Goal: Book appointment/travel/reservation

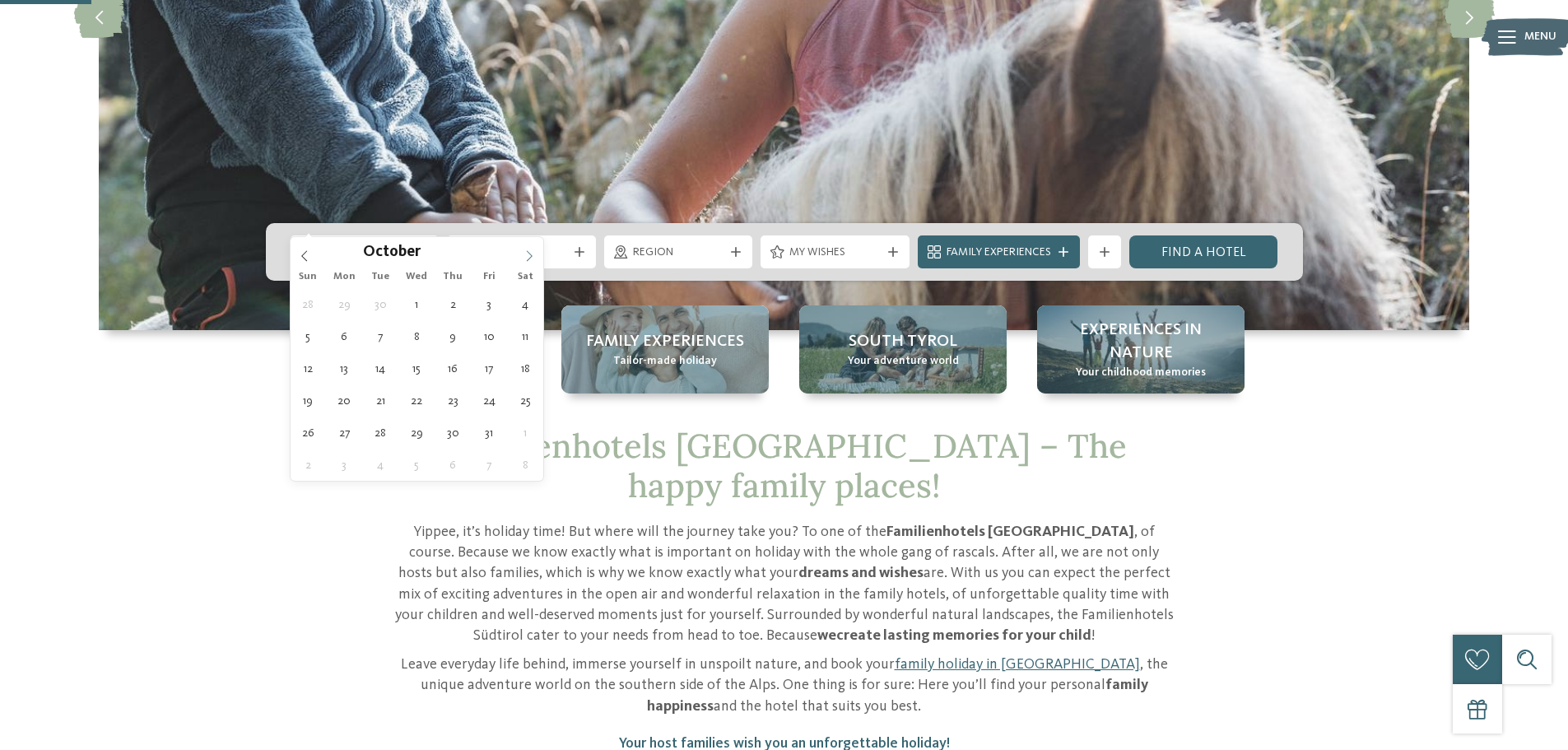
click at [529, 252] on icon at bounding box center [529, 256] width 11 height 11
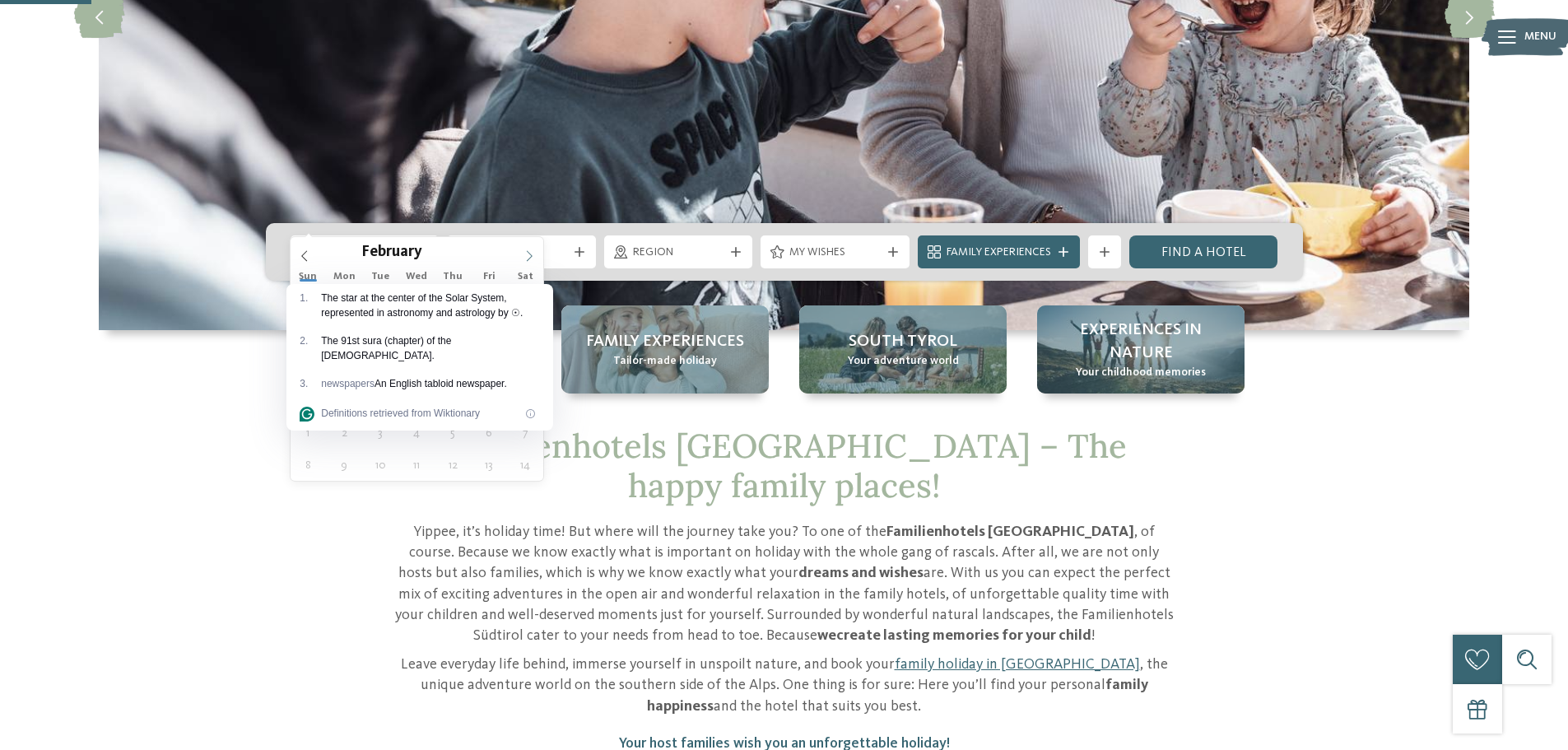
click at [529, 252] on icon at bounding box center [529, 256] width 11 height 11
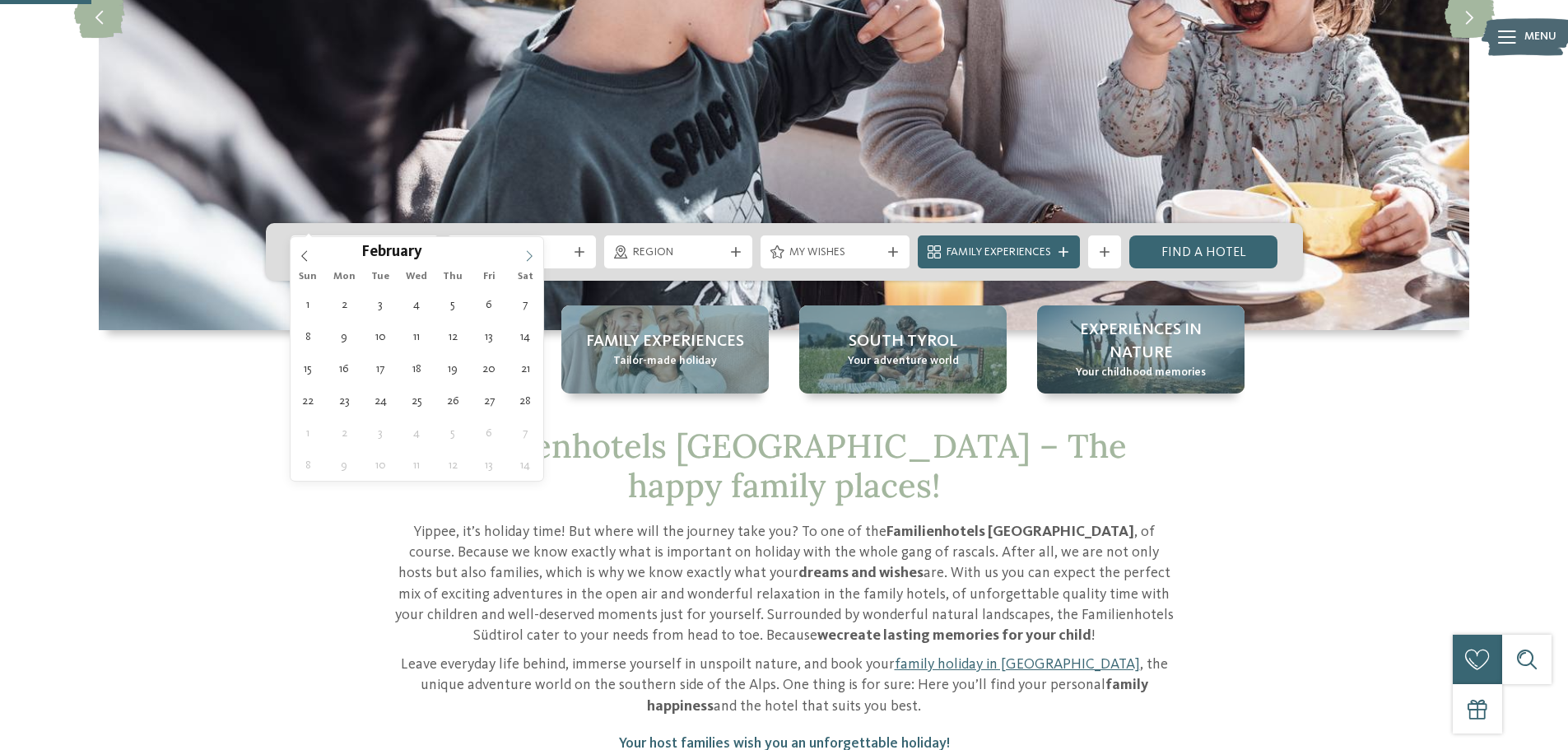
click at [529, 258] on icon at bounding box center [529, 256] width 11 height 11
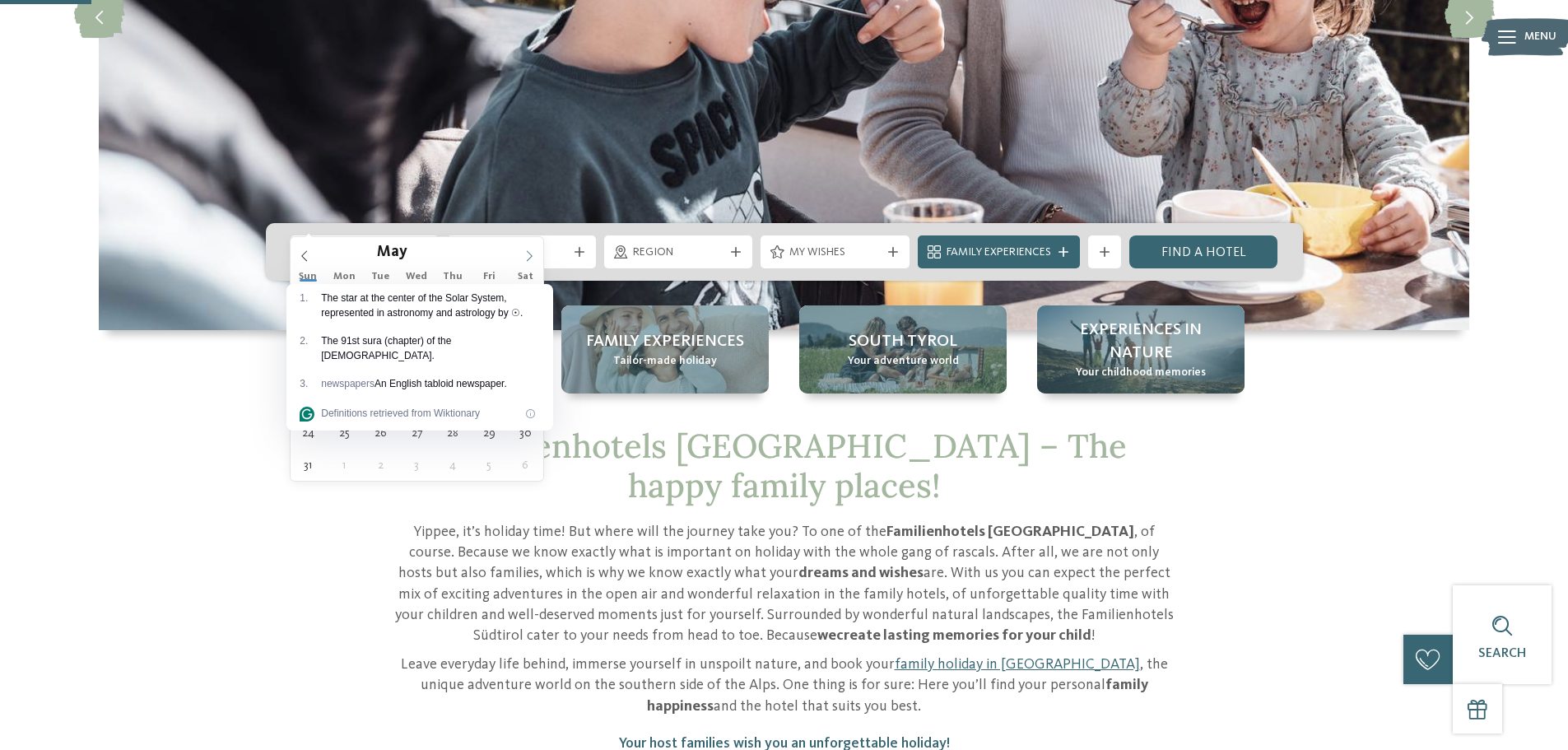
click at [529, 258] on icon at bounding box center [529, 256] width 11 height 11
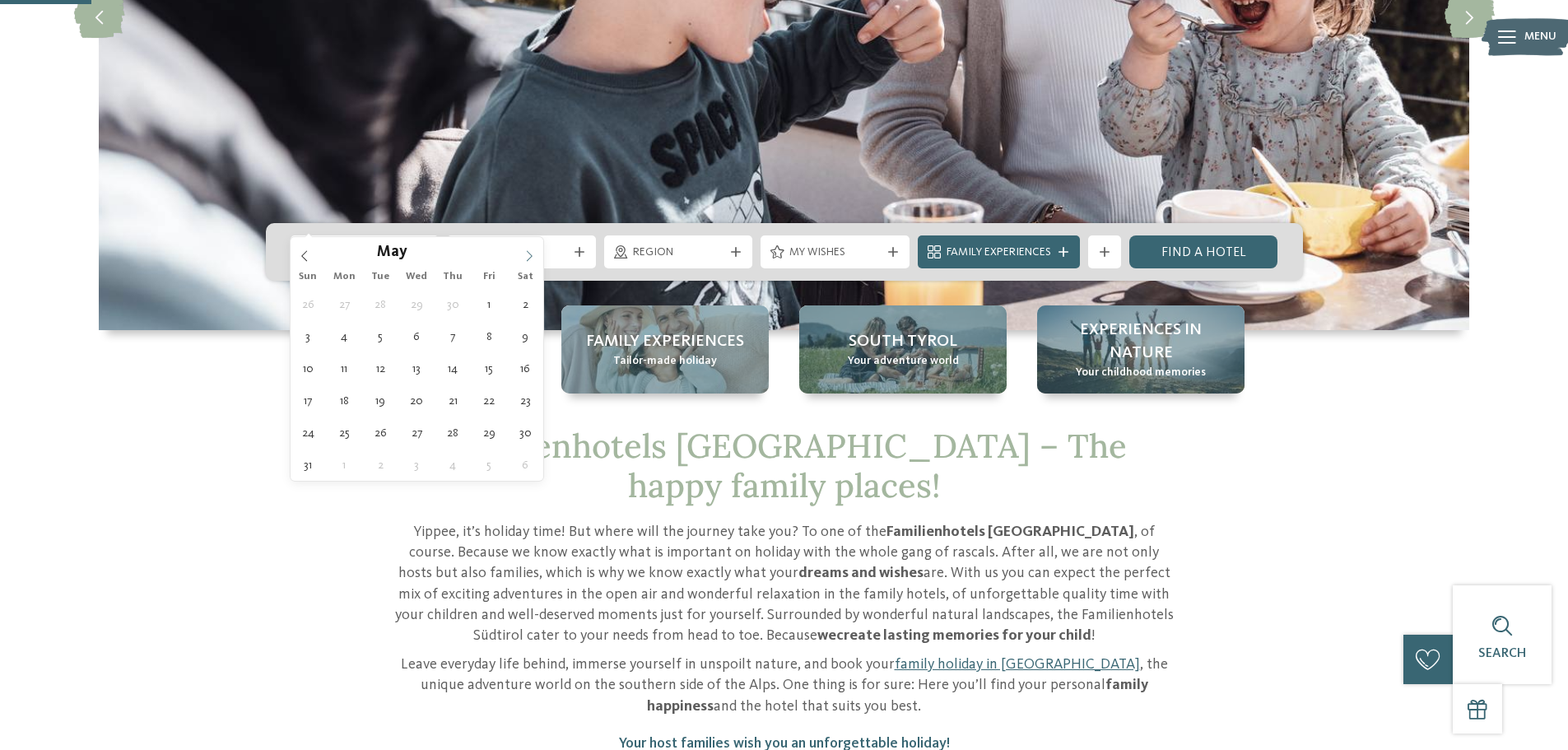
click at [529, 258] on icon at bounding box center [529, 256] width 11 height 11
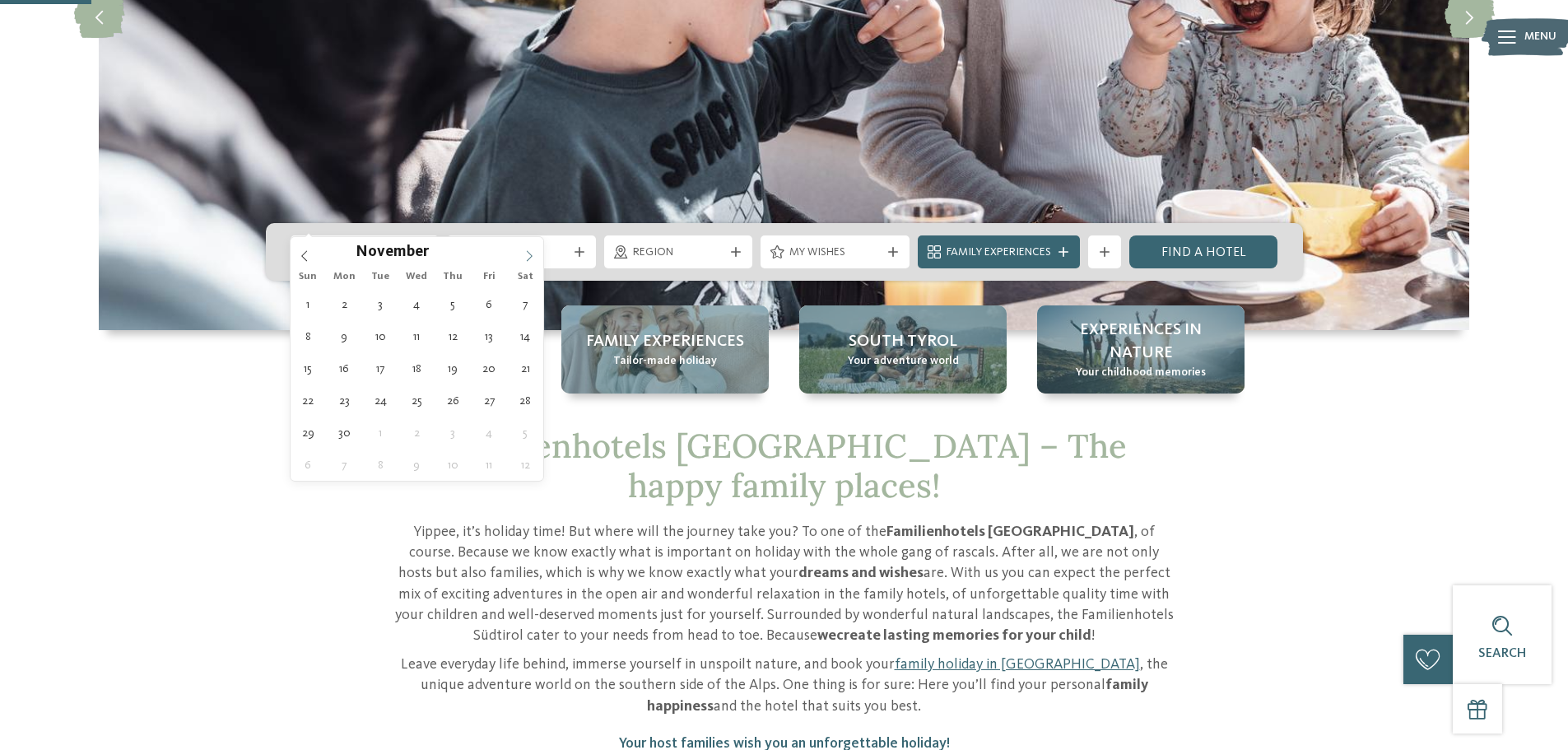
click at [529, 258] on icon at bounding box center [529, 256] width 11 height 11
type input "****"
click at [529, 258] on icon at bounding box center [529, 256] width 11 height 11
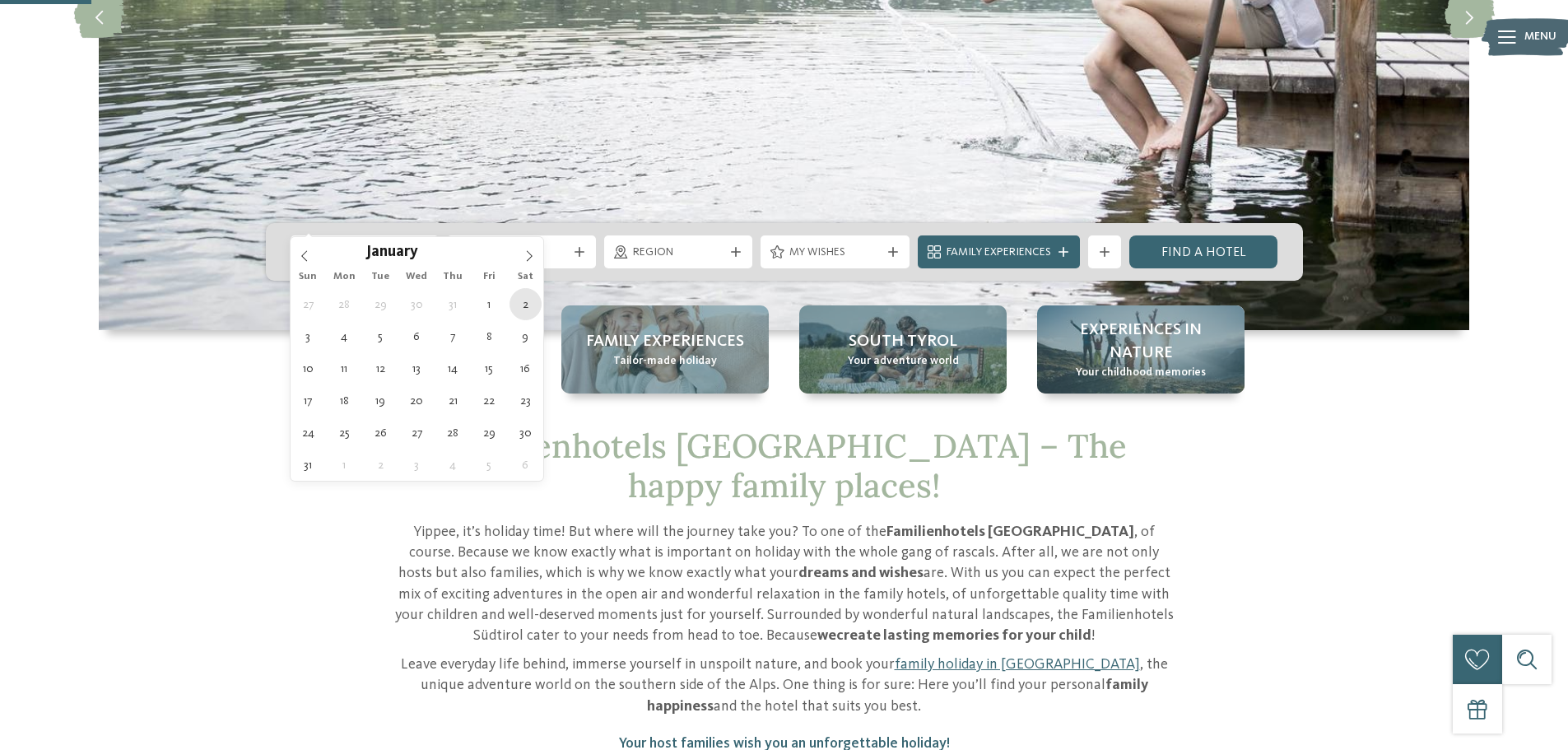
type div "[DATE]"
type input "****"
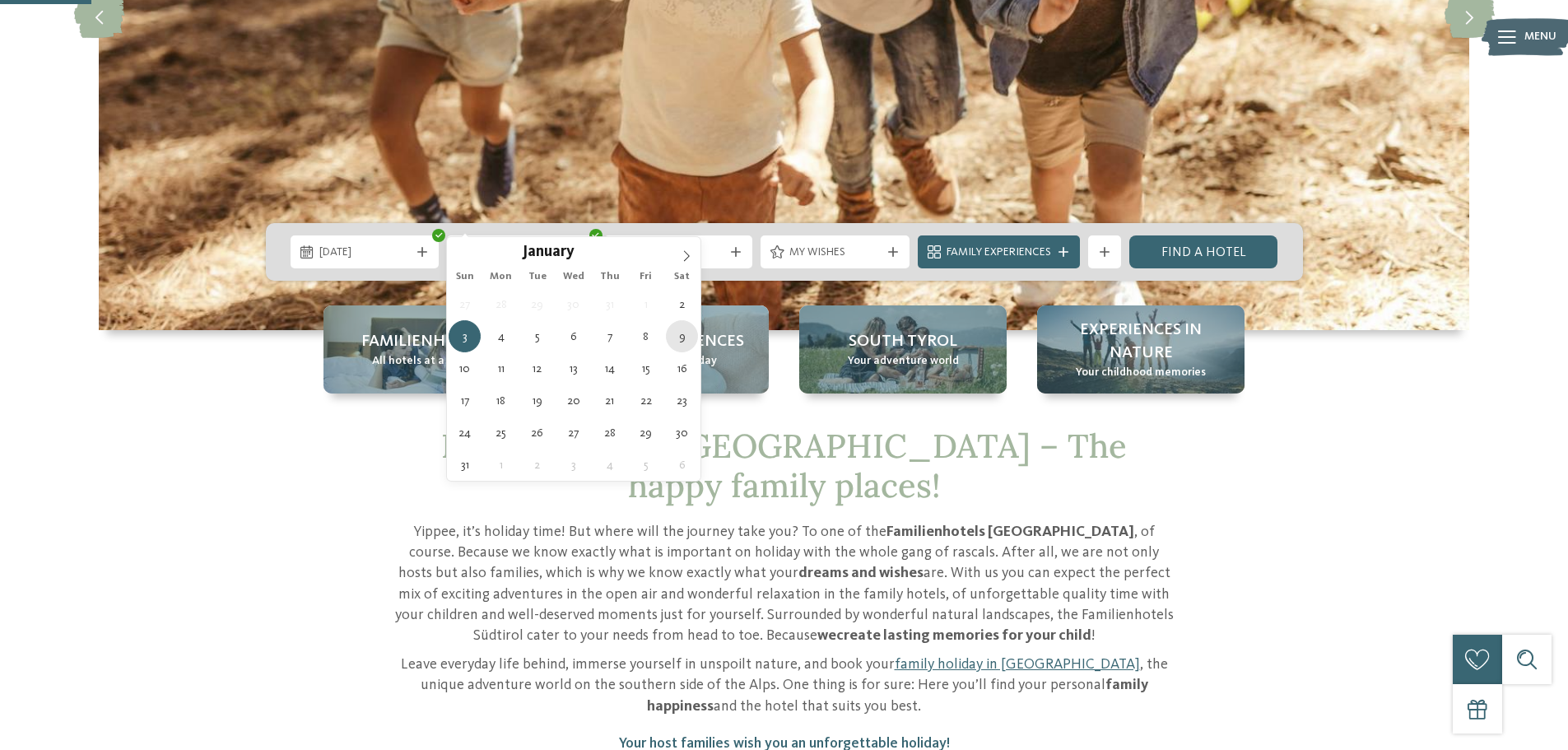
type div "[DATE]"
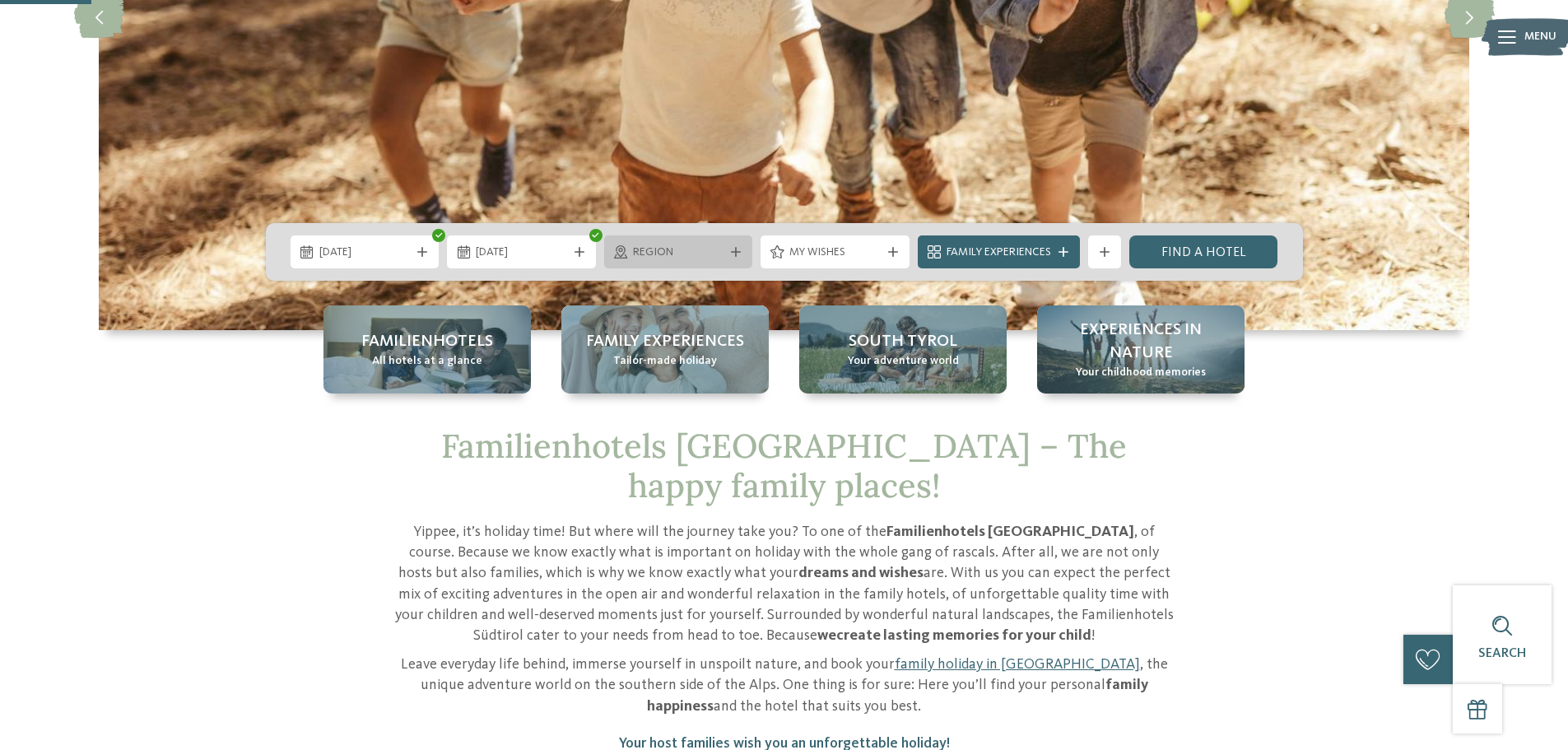
click at [734, 247] on icon at bounding box center [735, 251] width 10 height 10
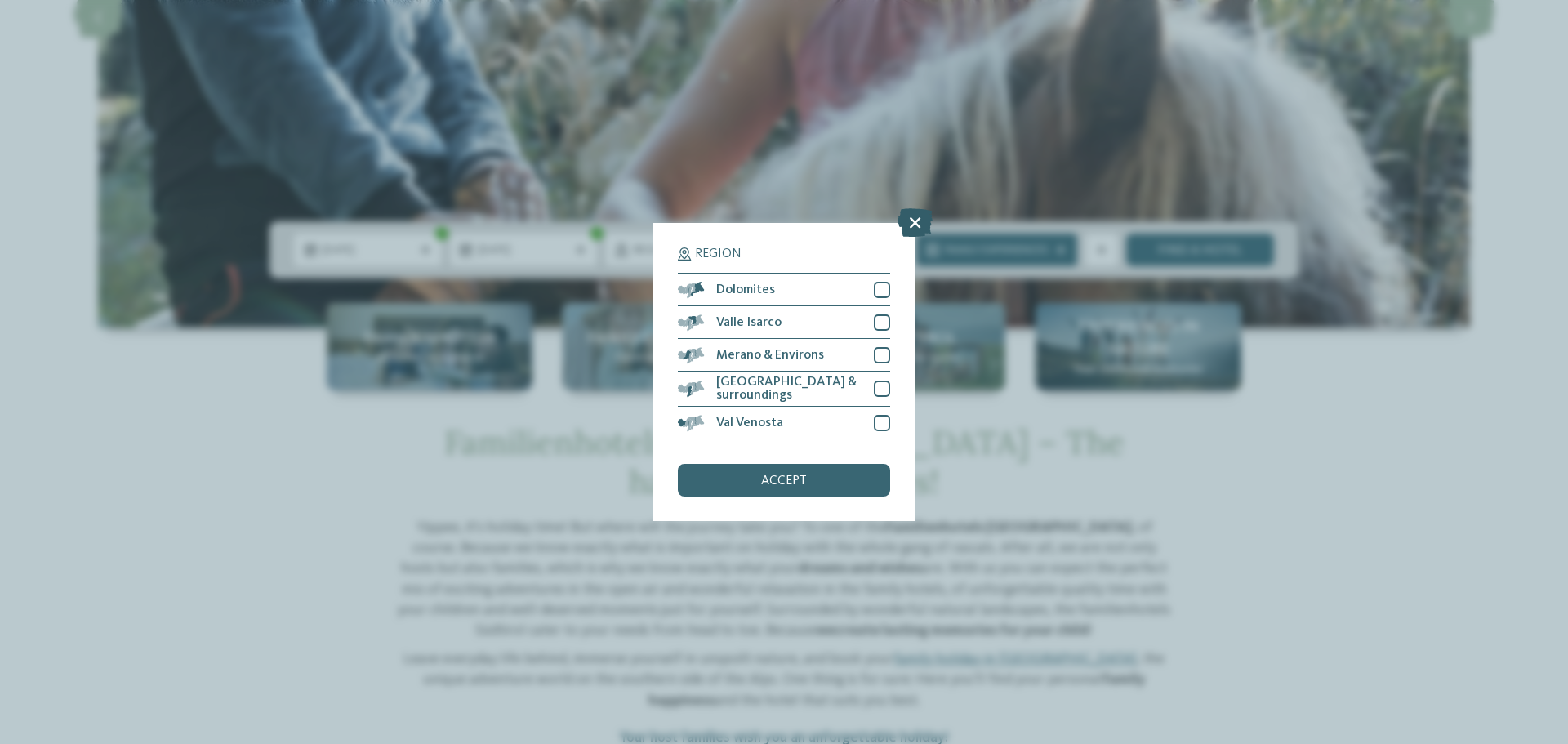
click at [916, 224] on icon at bounding box center [915, 222] width 35 height 29
